Goal: Information Seeking & Learning: Find specific fact

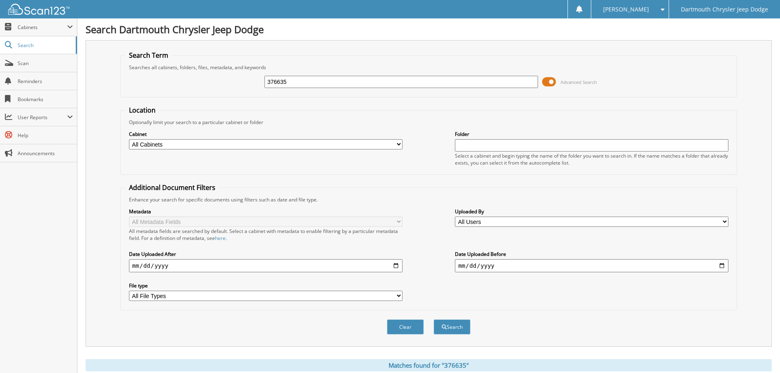
drag, startPoint x: 300, startPoint y: 82, endPoint x: 214, endPoint y: 73, distance: 86.0
click at [222, 74] on div "376635 Advanced Search" at bounding box center [429, 82] width 608 height 22
type input "."
type input "377532"
click at [434, 320] on button "Search" at bounding box center [452, 327] width 37 height 15
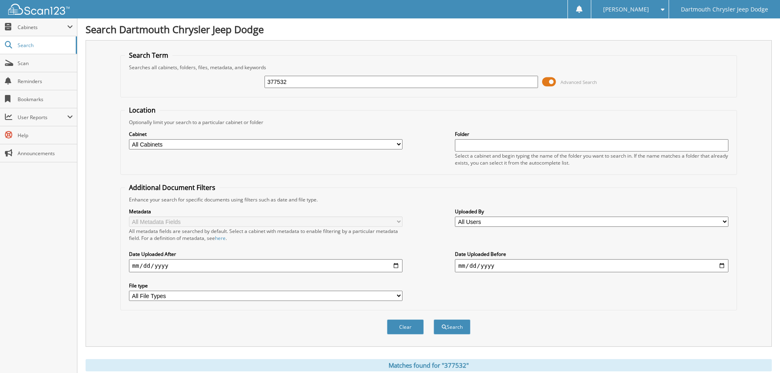
scroll to position [135, 0]
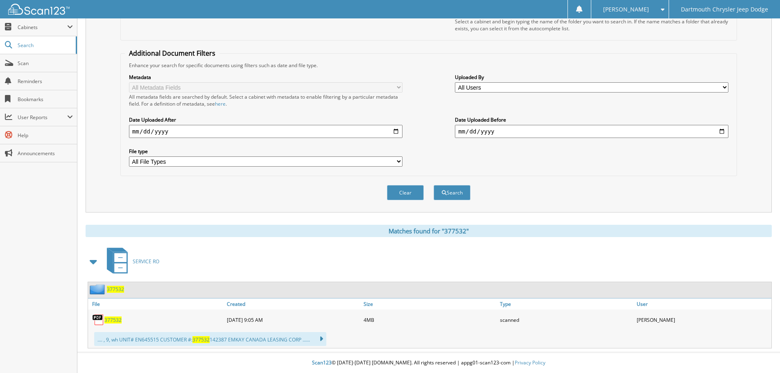
click at [116, 319] on span "377532" at bounding box center [112, 320] width 17 height 7
